Goal: Information Seeking & Learning: Learn about a topic

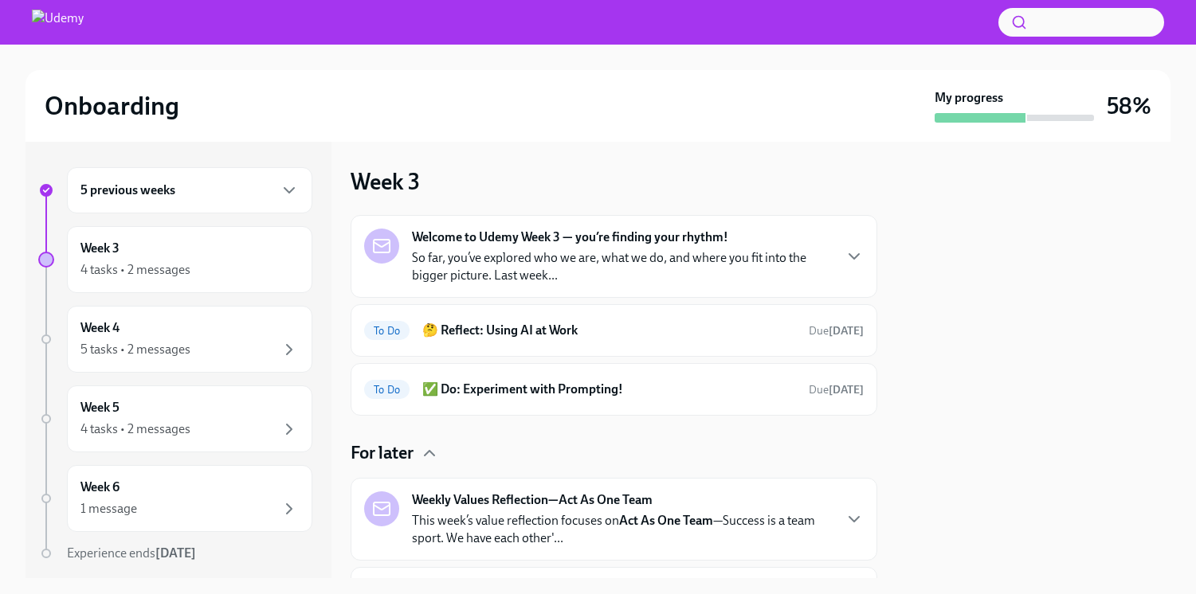
click at [560, 283] on p "So far, you’ve explored who we are, what we do, and where you fit into the bigg…" at bounding box center [622, 266] width 420 height 35
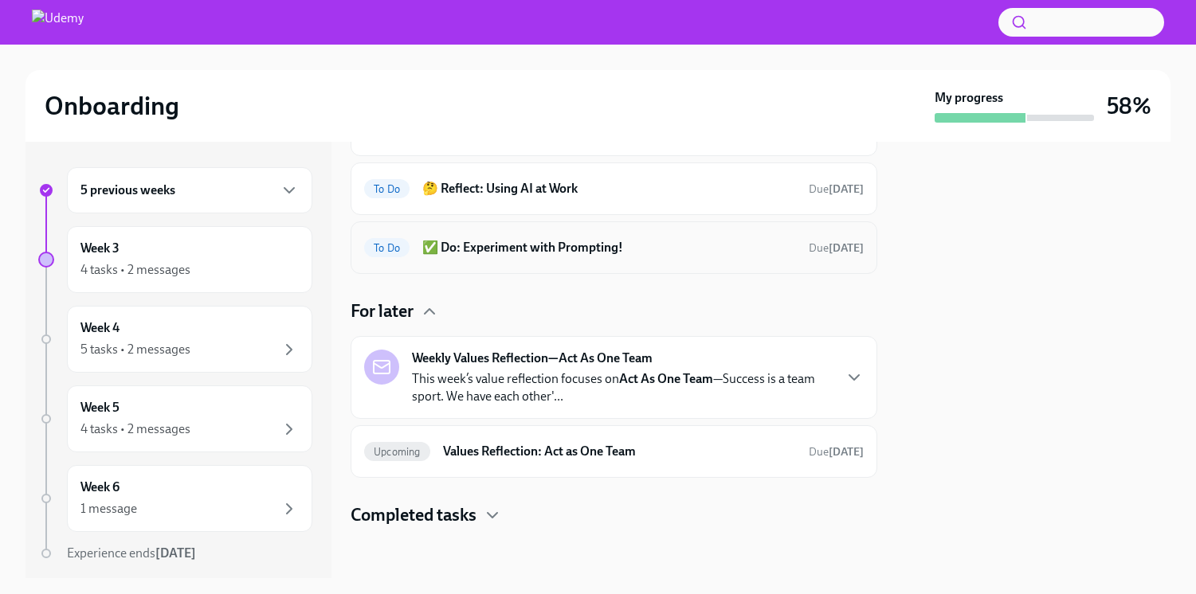
scroll to position [523, 0]
click at [467, 444] on h6 "Values Reflection: Act as One Team" at bounding box center [619, 452] width 353 height 18
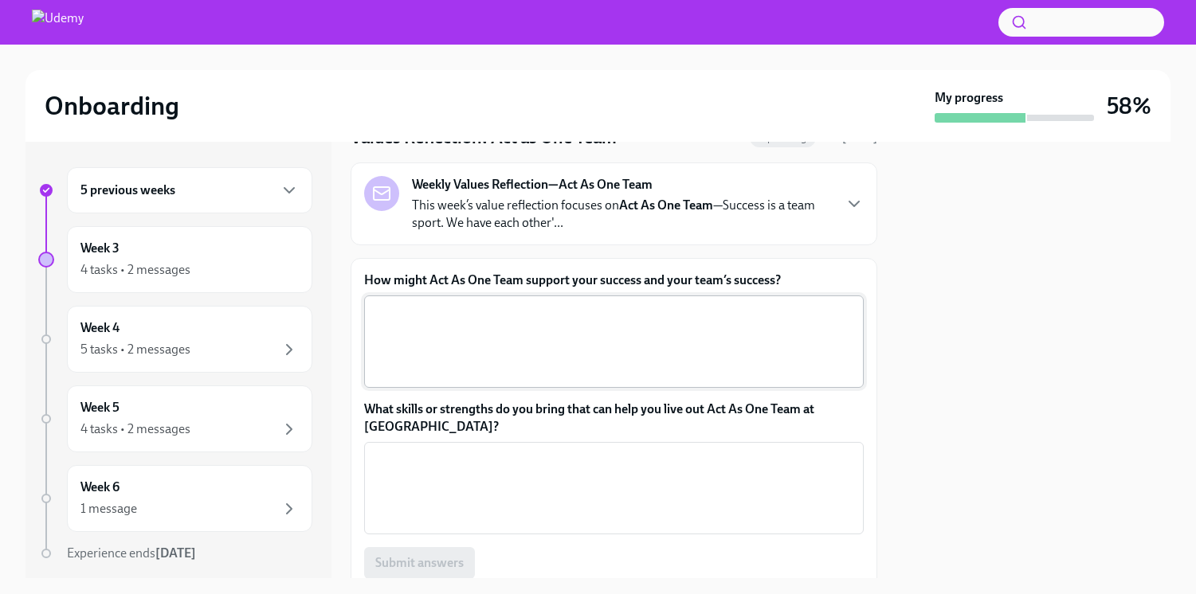
scroll to position [72, 0]
click at [656, 229] on p "This week’s value reflection focuses on Act As One Team —Success is a team spor…" at bounding box center [622, 215] width 420 height 35
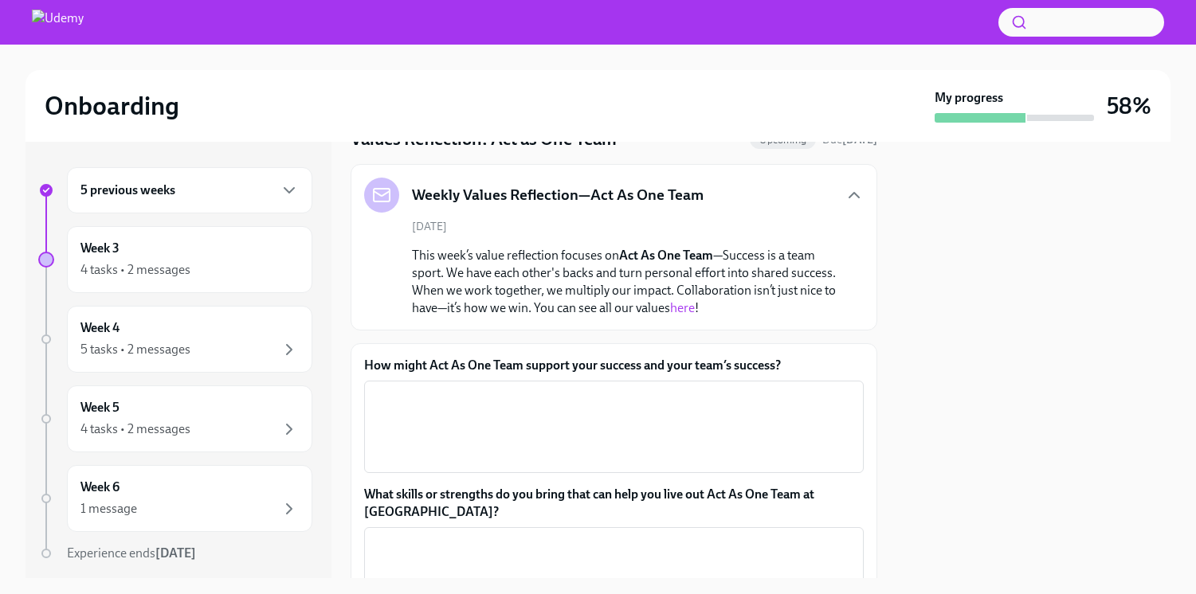
click at [645, 231] on div "[DATE] This week’s value reflection focuses on Act As One Team —Success is a te…" at bounding box center [614, 268] width 500 height 98
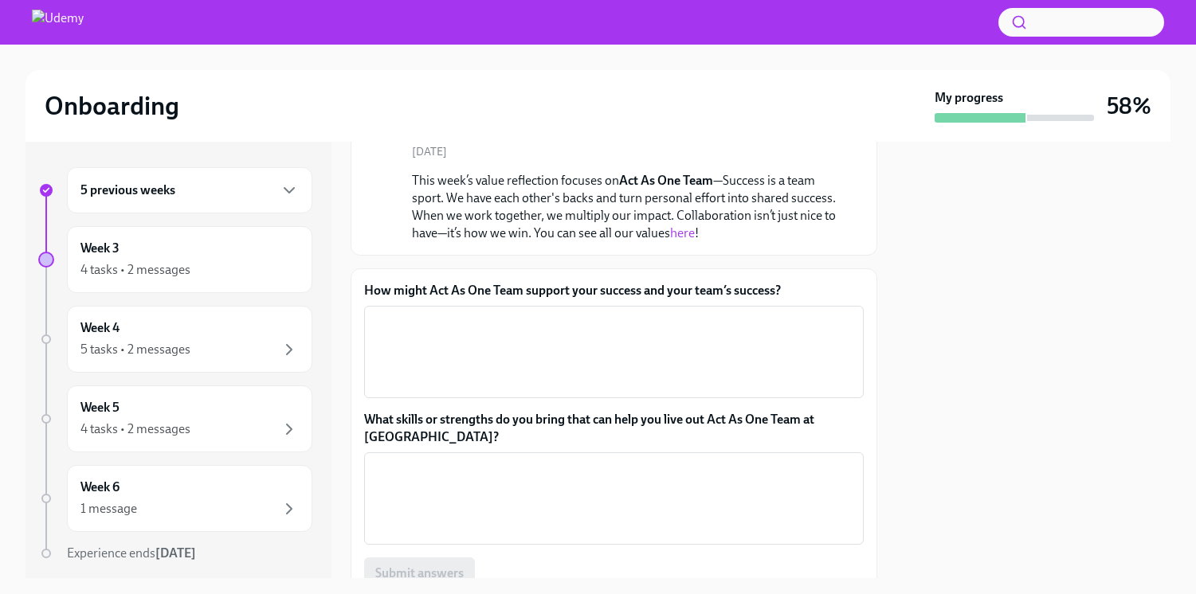
scroll to position [136, 0]
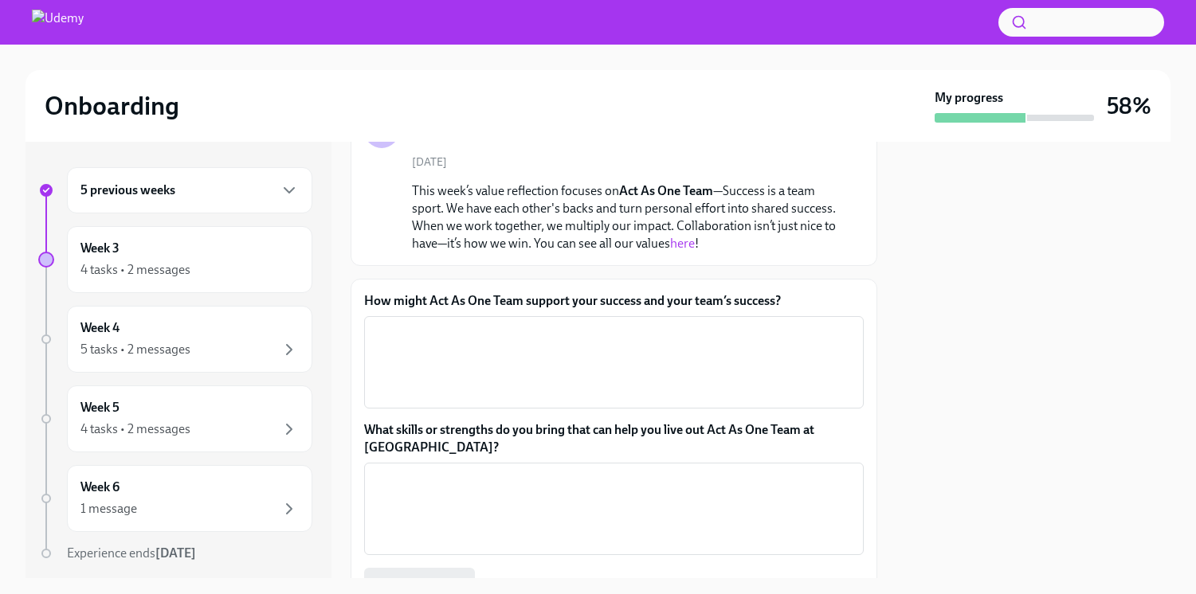
click at [688, 240] on link "here" at bounding box center [682, 243] width 25 height 15
click at [465, 377] on textarea "How might Act As One Team support your success and your team’s success?" at bounding box center [614, 362] width 480 height 76
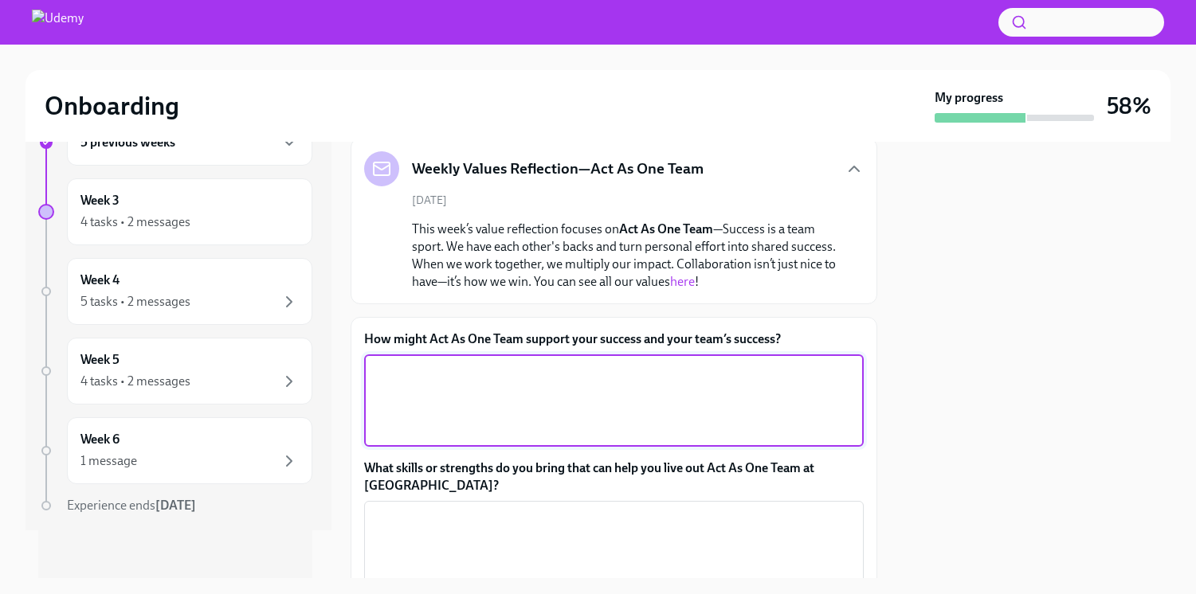
scroll to position [0, 0]
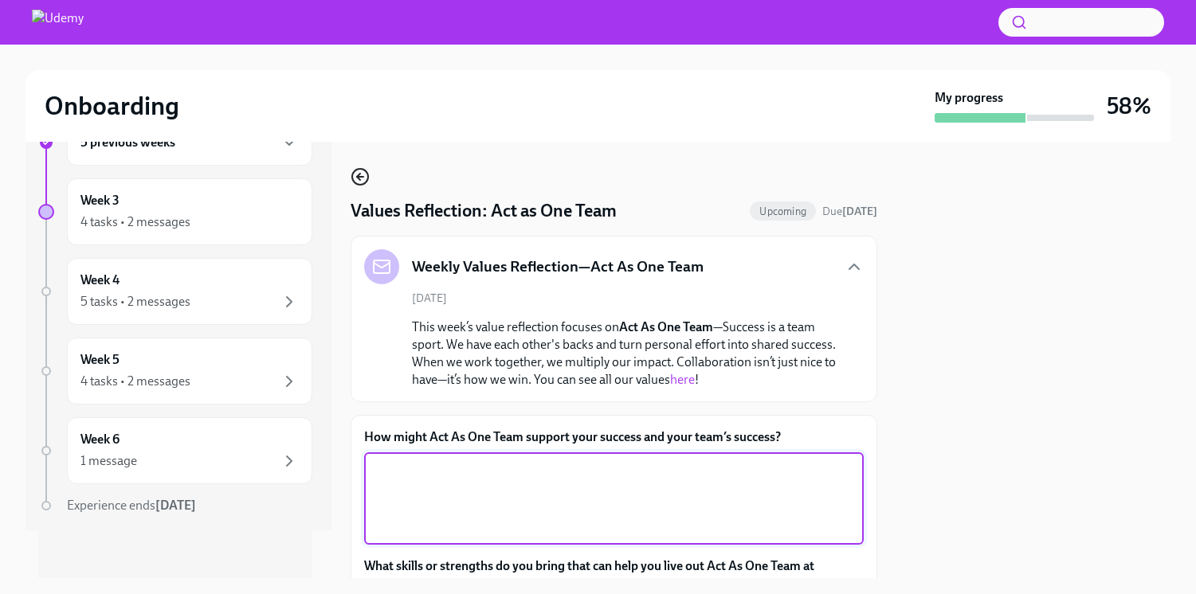
click at [357, 183] on icon "button" at bounding box center [360, 176] width 19 height 19
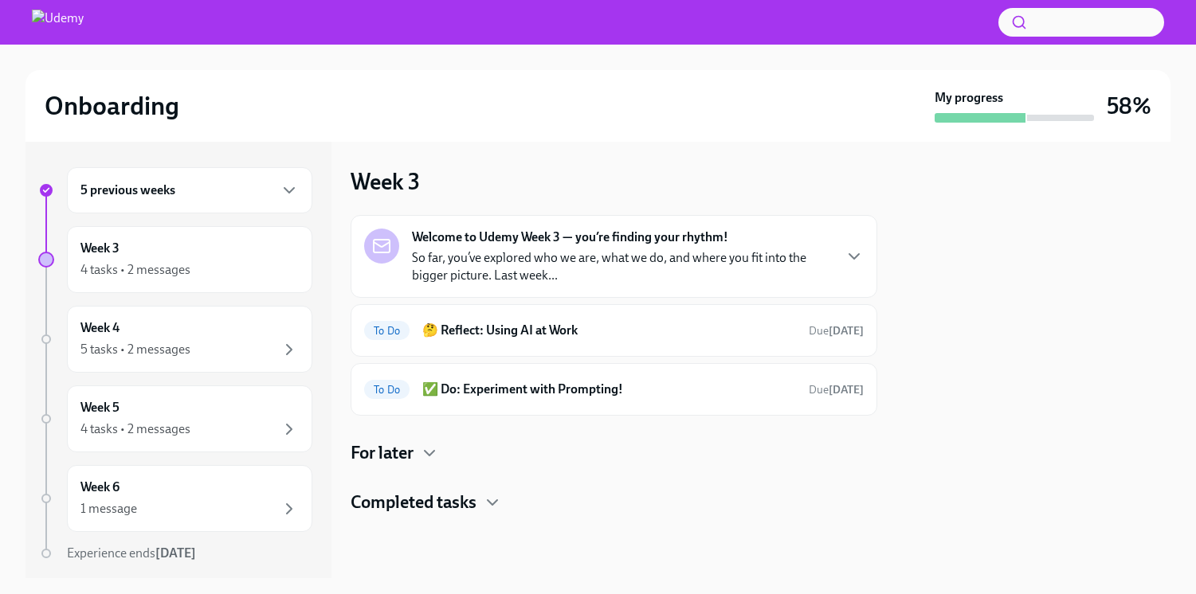
click at [551, 241] on strong "Welcome to Udemy Week 3 — you’re finding your rhythm!" at bounding box center [570, 238] width 316 height 18
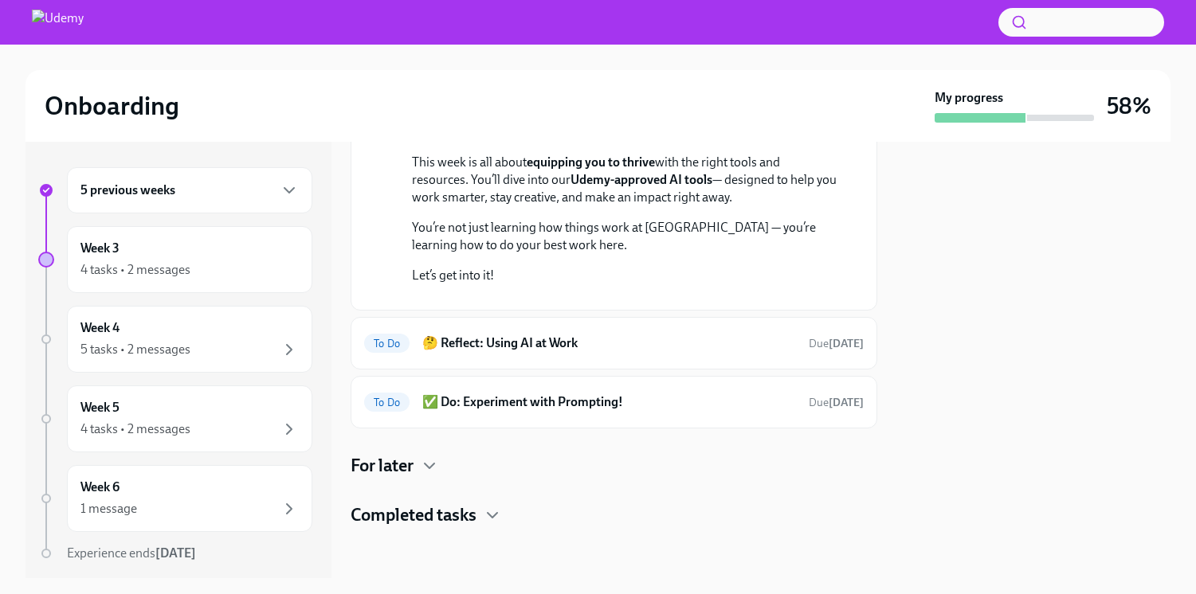
scroll to position [369, 0]
